Goal: Transaction & Acquisition: Purchase product/service

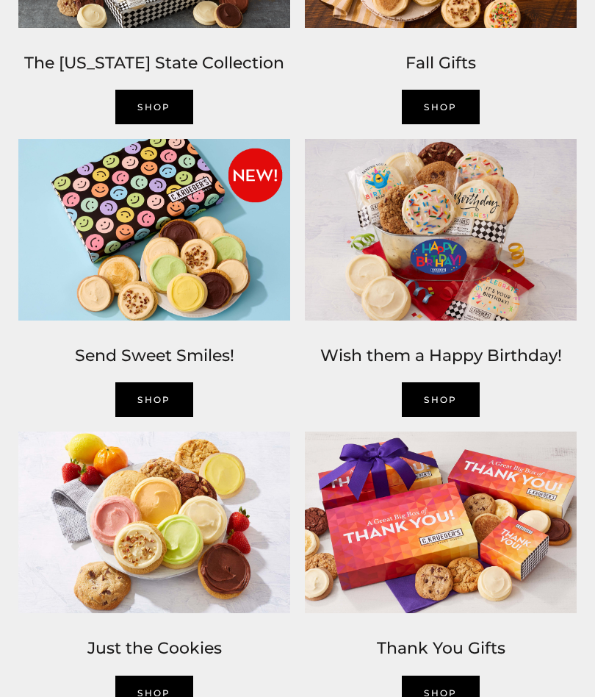
scroll to position [1003, 0]
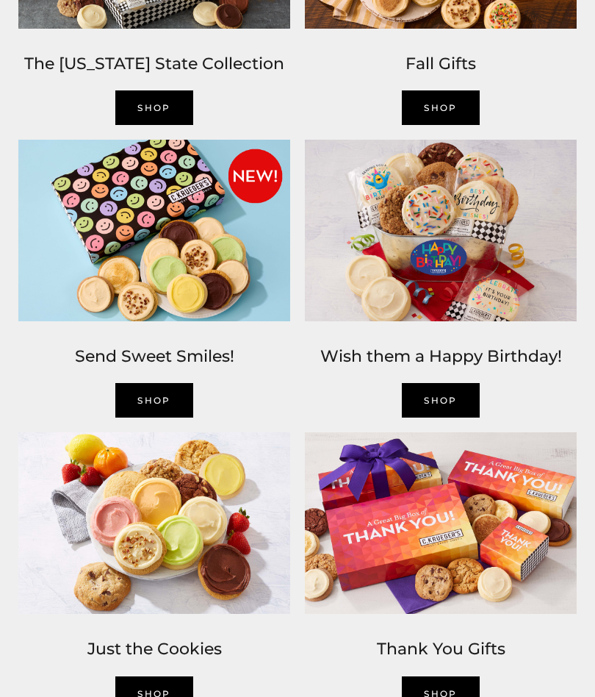
click at [398, 263] on img at bounding box center [441, 230] width 287 height 196
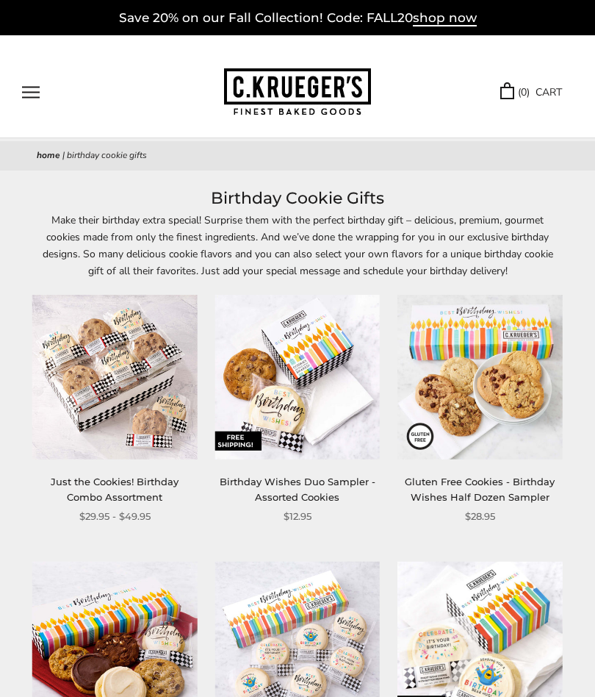
click at [35, 90] on button "Open navigation" at bounding box center [31, 92] width 18 height 12
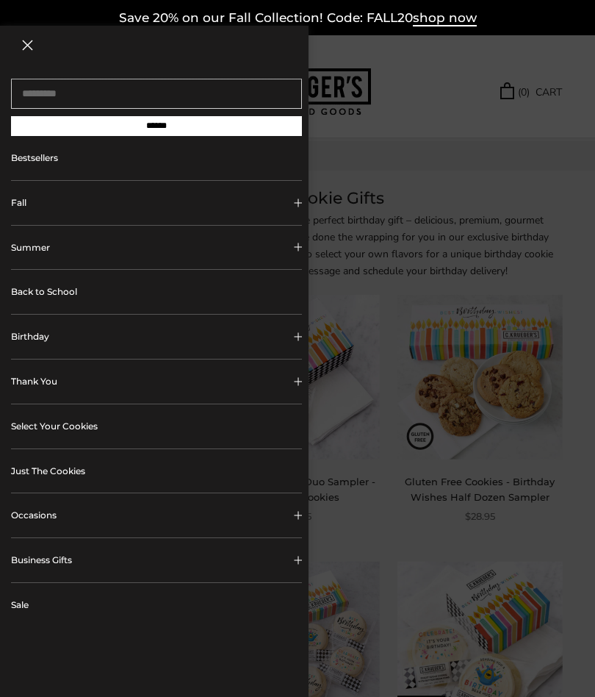
click at [26, 165] on link "Bestsellers" at bounding box center [156, 158] width 291 height 44
